Goal: Information Seeking & Learning: Learn about a topic

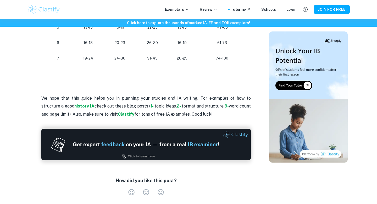
scroll to position [643, 0]
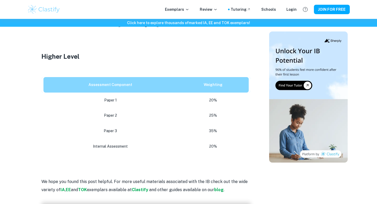
scroll to position [339, 0]
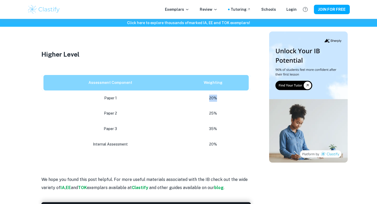
drag, startPoint x: 208, startPoint y: 97, endPoint x: 222, endPoint y: 102, distance: 14.7
click at [222, 102] on td "20%" at bounding box center [214, 97] width 74 height 15
drag, startPoint x: 221, startPoint y: 143, endPoint x: 192, endPoint y: 143, distance: 29.0
click at [192, 143] on p "20%" at bounding box center [212, 144] width 63 height 7
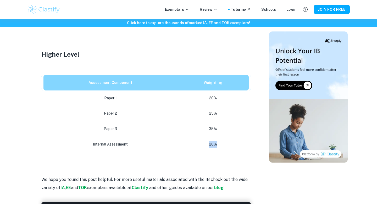
click at [192, 143] on p "20%" at bounding box center [212, 144] width 63 height 7
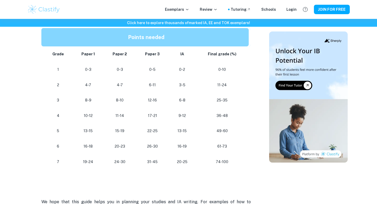
scroll to position [477, 0]
